Goal: Transaction & Acquisition: Purchase product/service

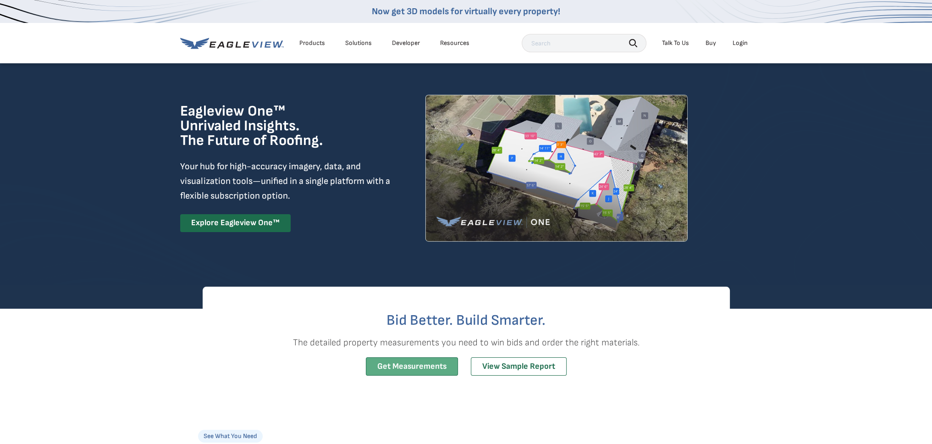
click at [407, 368] on link "Get Measurements" at bounding box center [412, 366] width 92 height 19
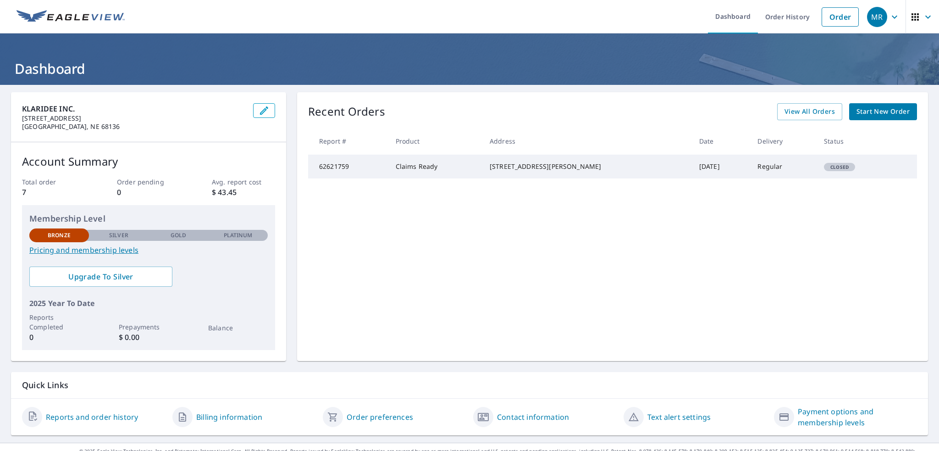
click at [871, 115] on span "Start New Order" at bounding box center [882, 111] width 53 height 11
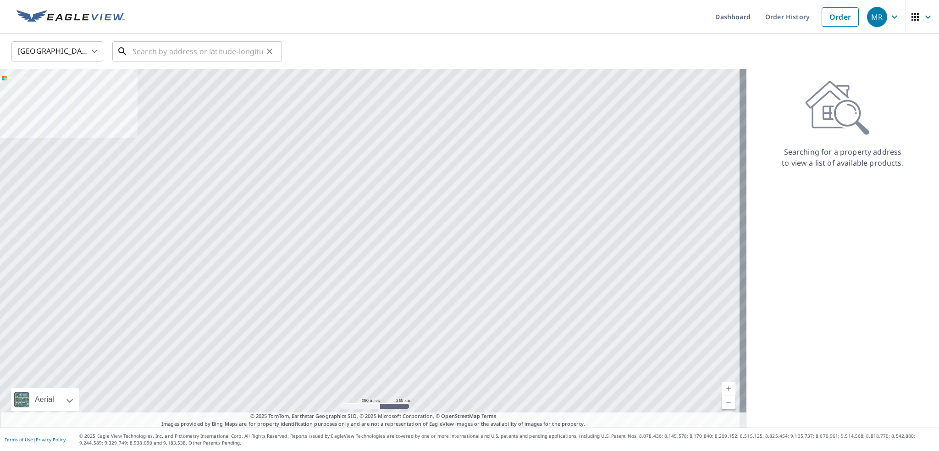
click at [156, 55] on input "text" at bounding box center [197, 51] width 131 height 26
paste input "[STREET_ADDRESS]"
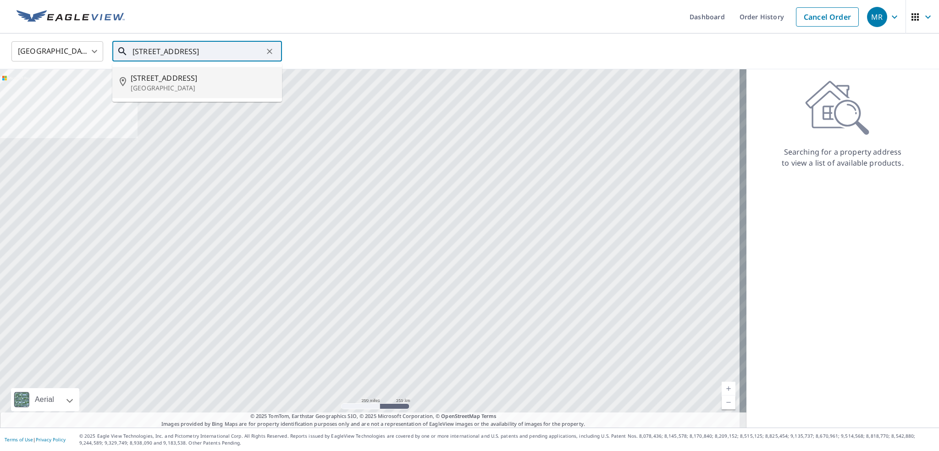
click at [182, 78] on span "[STREET_ADDRESS]" at bounding box center [203, 77] width 144 height 11
type input "[STREET_ADDRESS]"
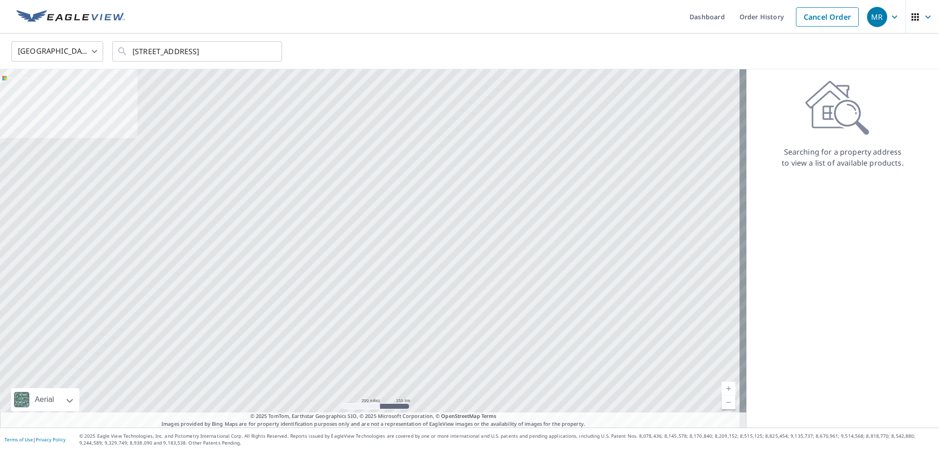
scroll to position [0, 0]
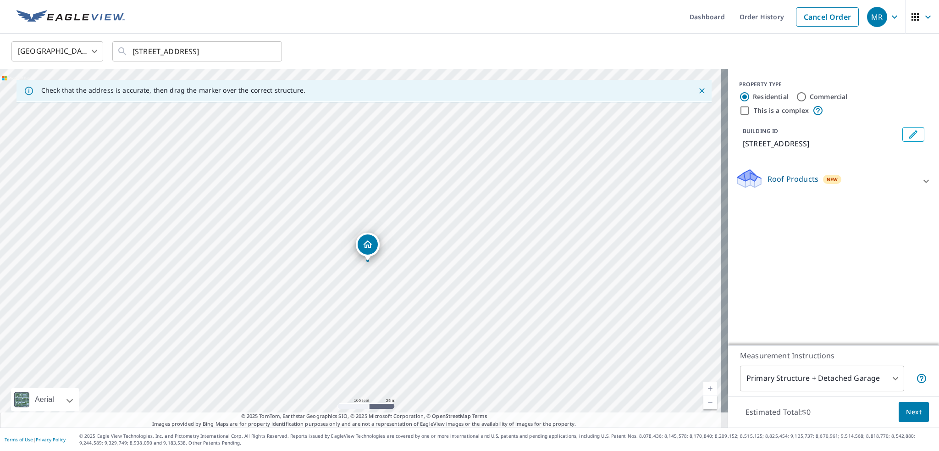
click at [828, 181] on span "New" at bounding box center [831, 179] width 11 height 7
click at [850, 185] on div "Roof Products New" at bounding box center [827, 181] width 185 height 26
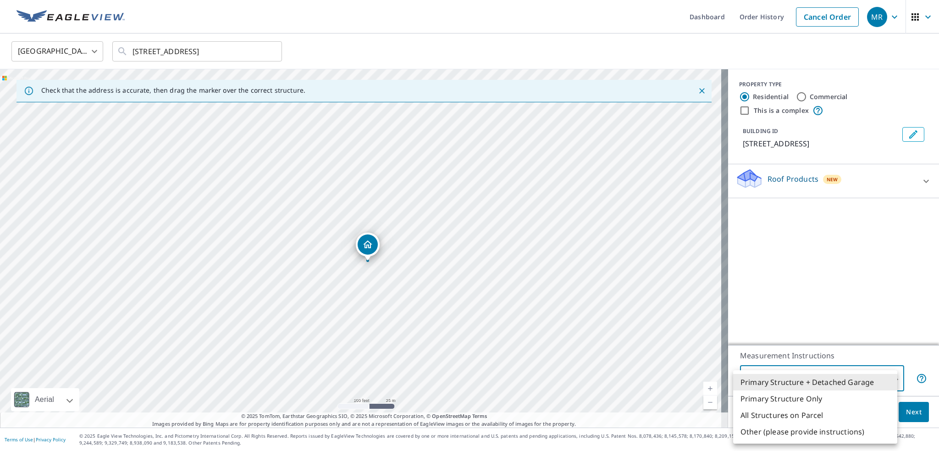
click at [786, 377] on body "MR MR Dashboard Order History Cancel Order MR [GEOGRAPHIC_DATA] [GEOGRAPHIC_DAT…" at bounding box center [469, 225] width 939 height 451
click at [792, 399] on li "Primary Structure Only" at bounding box center [815, 398] width 164 height 16
type input "2"
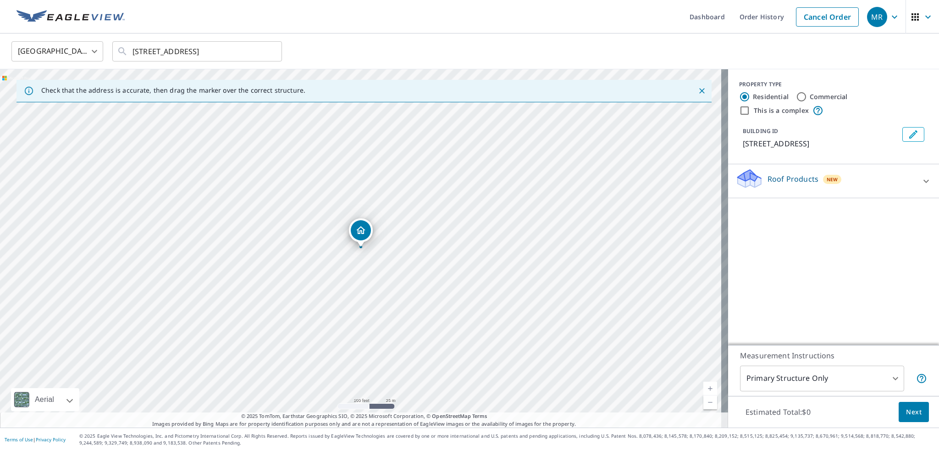
click at [863, 187] on div "Roof Products New" at bounding box center [825, 181] width 180 height 26
click at [823, 258] on div "PROPERTY TYPE Residential Commercial This is a complex BUILDING ID [STREET_ADDR…" at bounding box center [833, 206] width 211 height 275
click at [909, 407] on span "Next" at bounding box center [914, 411] width 16 height 11
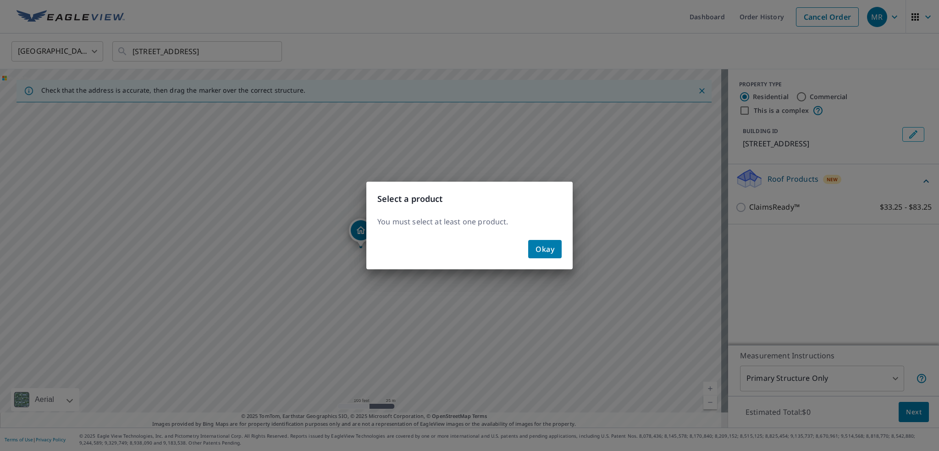
click at [550, 258] on button "Okay" at bounding box center [544, 249] width 33 height 18
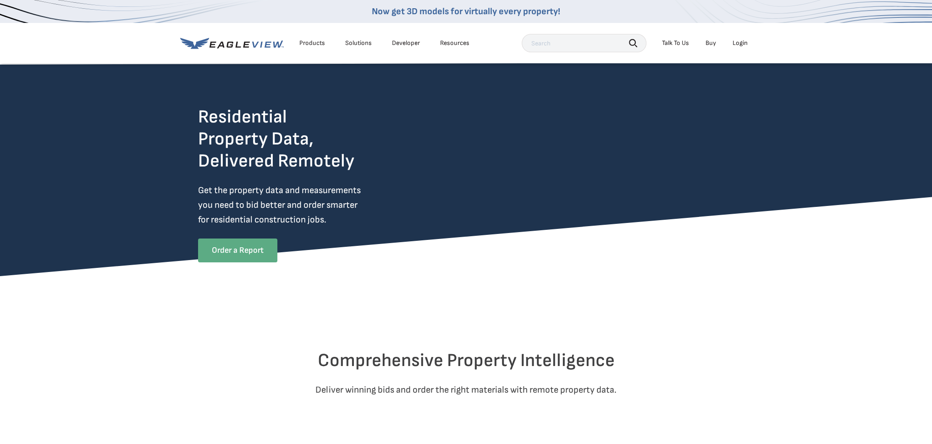
click at [232, 258] on link "Order a Report" at bounding box center [237, 250] width 79 height 24
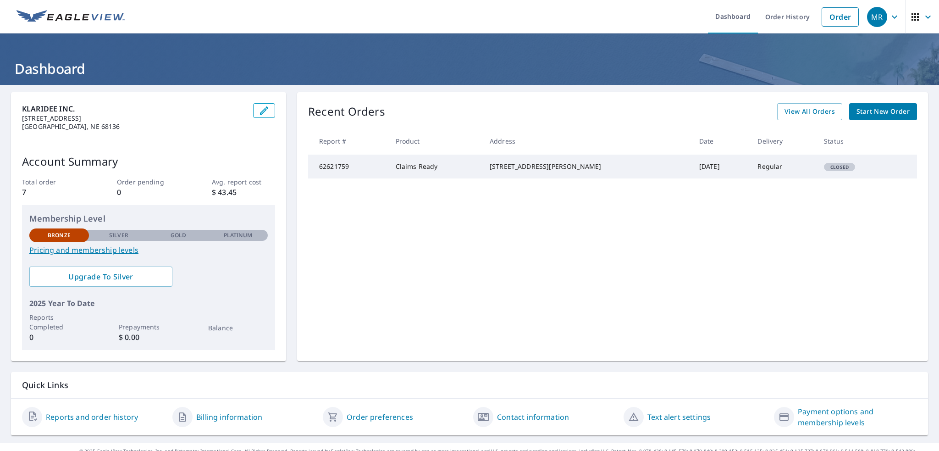
click at [868, 122] on div "Recent Orders View All Orders Start New Order Report # Product Address Date Del…" at bounding box center [612, 226] width 631 height 269
click at [868, 107] on span "Start New Order" at bounding box center [882, 111] width 53 height 11
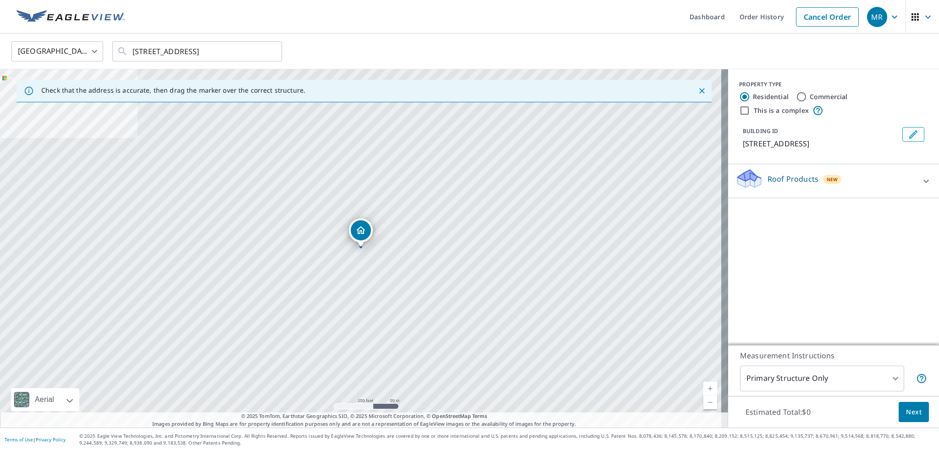
click at [916, 379] on icon at bounding box center [921, 378] width 11 height 11
click at [799, 176] on p "Roof Products" at bounding box center [792, 178] width 51 height 11
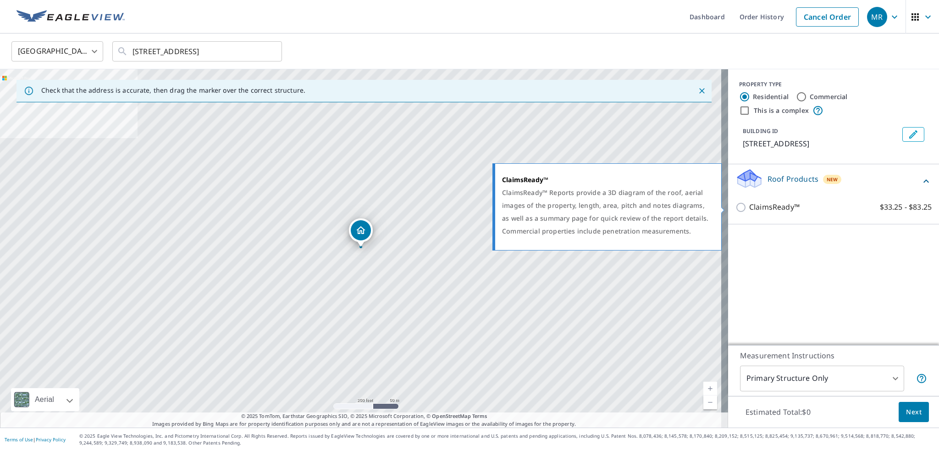
click at [735, 210] on input "ClaimsReady™ $33.25 - $83.25" at bounding box center [742, 207] width 14 height 11
checkbox input "true"
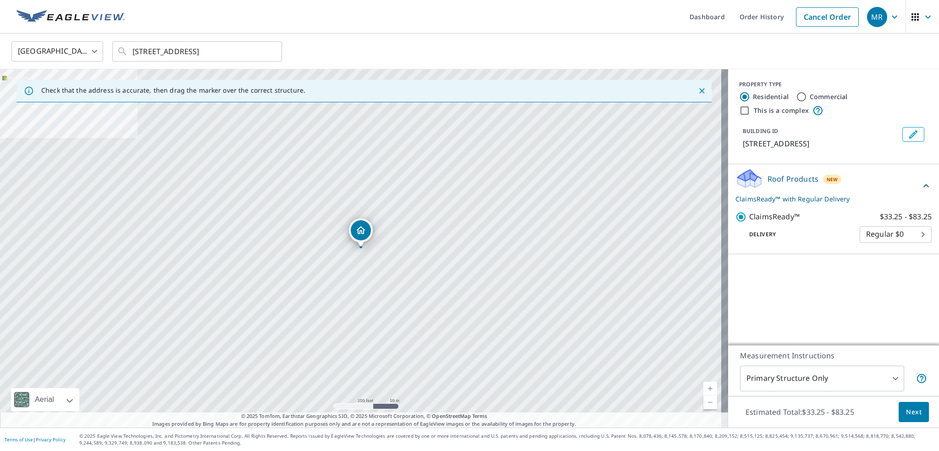
click at [908, 231] on body "MR MR Dashboard Order History Cancel Order MR United States US ​ 3305 37th Ave …" at bounding box center [469, 225] width 939 height 451
click at [905, 231] on li "Regular $0" at bounding box center [888, 233] width 72 height 16
click at [907, 235] on body "MR MR Dashboard Order History Cancel Order MR United States US ​ 3305 37th Ave …" at bounding box center [469, 225] width 939 height 451
click at [788, 291] on div at bounding box center [469, 225] width 939 height 451
